Goal: Browse casually

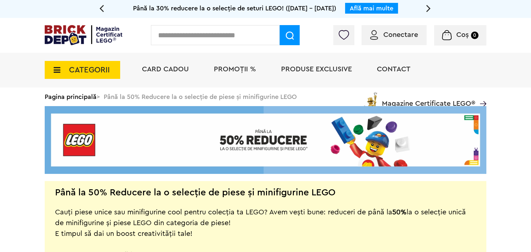
click at [244, 67] on span "PROMOȚII %" at bounding box center [235, 68] width 42 height 7
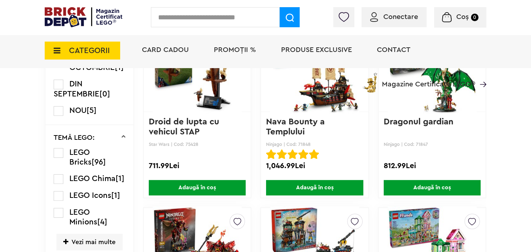
scroll to position [302, 0]
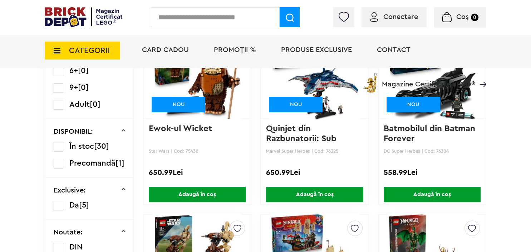
click at [329, 48] on span "Produse exclusive" at bounding box center [316, 49] width 71 height 7
